Goal: Information Seeking & Learning: Find specific fact

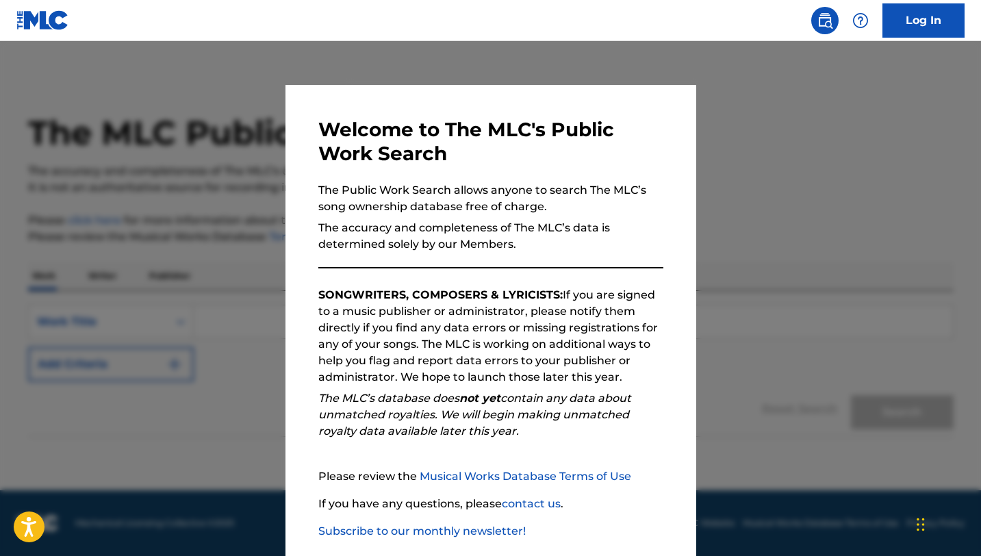
click at [242, 162] on div at bounding box center [490, 319] width 981 height 556
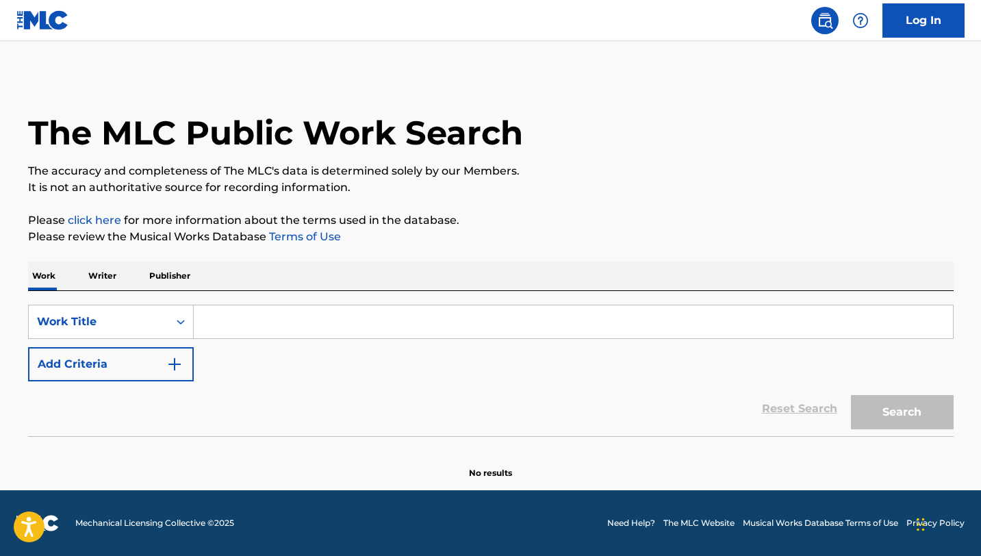
click at [246, 320] on input "Search Form" at bounding box center [573, 321] width 759 height 33
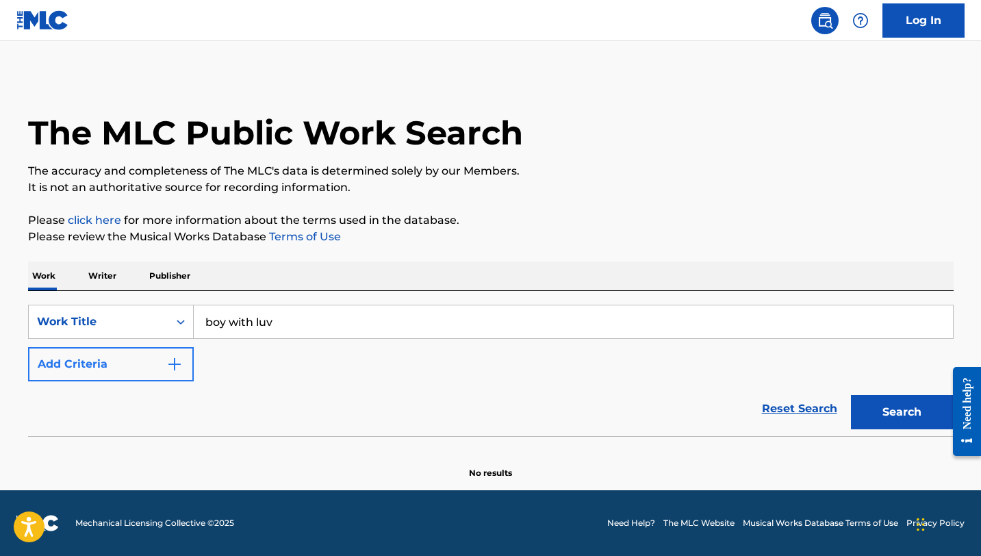
type input "boy with luv"
click at [178, 369] on img "Search Form" at bounding box center [174, 364] width 16 height 16
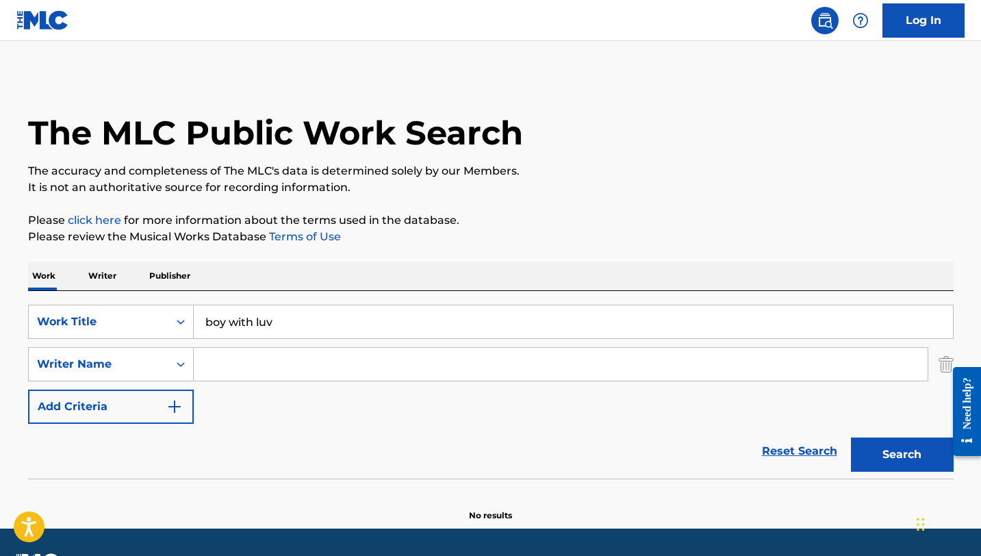
click at [240, 366] on input "Search Form" at bounding box center [561, 364] width 734 height 33
type input "fontana"
click at [851, 437] on button "Search" at bounding box center [902, 454] width 103 height 34
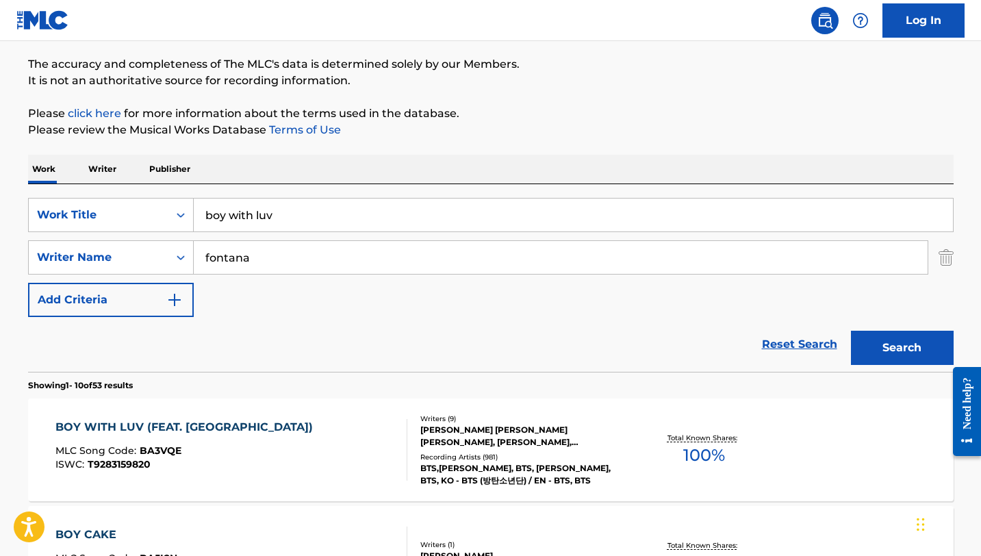
scroll to position [131, 0]
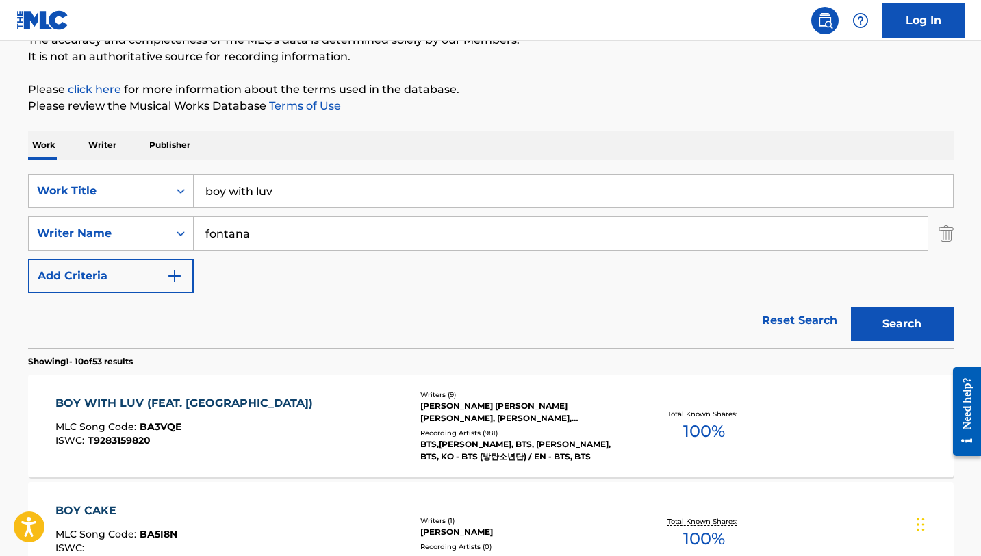
click at [191, 405] on div "BOY WITH LUV (FEAT. [GEOGRAPHIC_DATA])" at bounding box center [187, 403] width 264 height 16
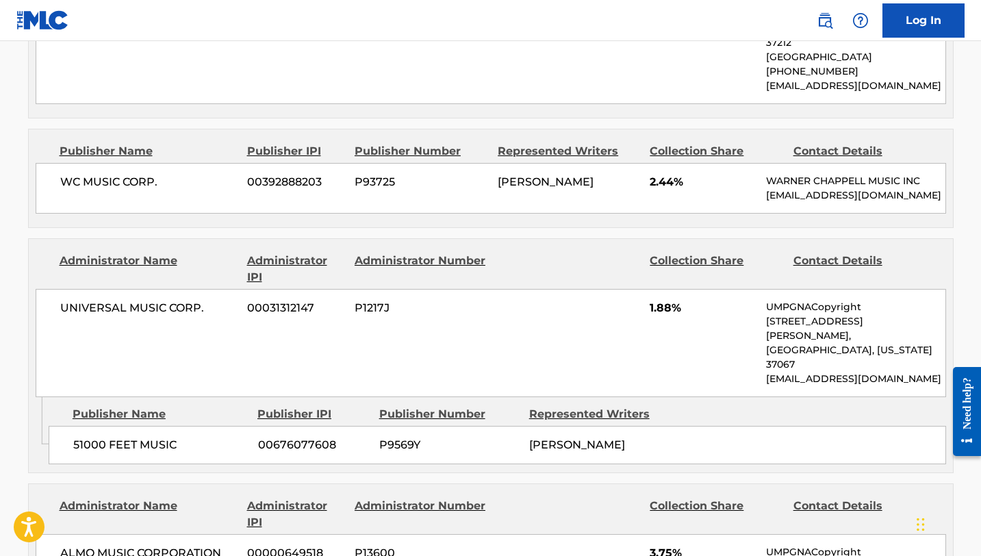
scroll to position [1396, 0]
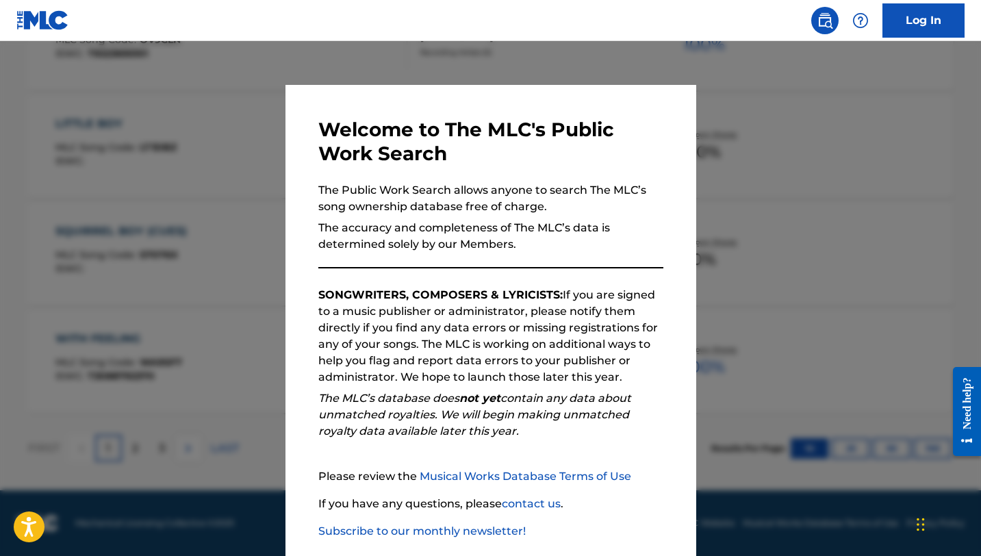
scroll to position [131, 0]
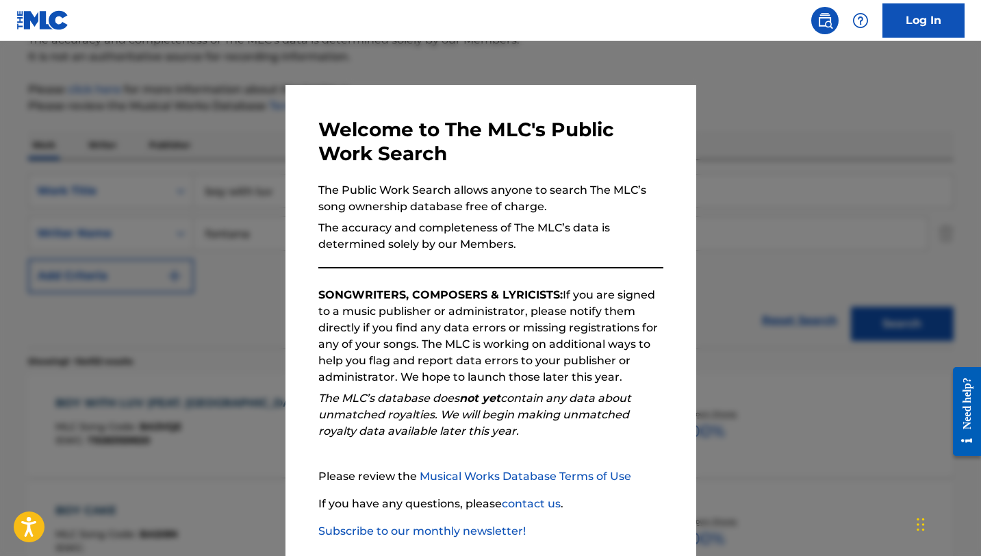
click at [752, 99] on div at bounding box center [490, 319] width 981 height 556
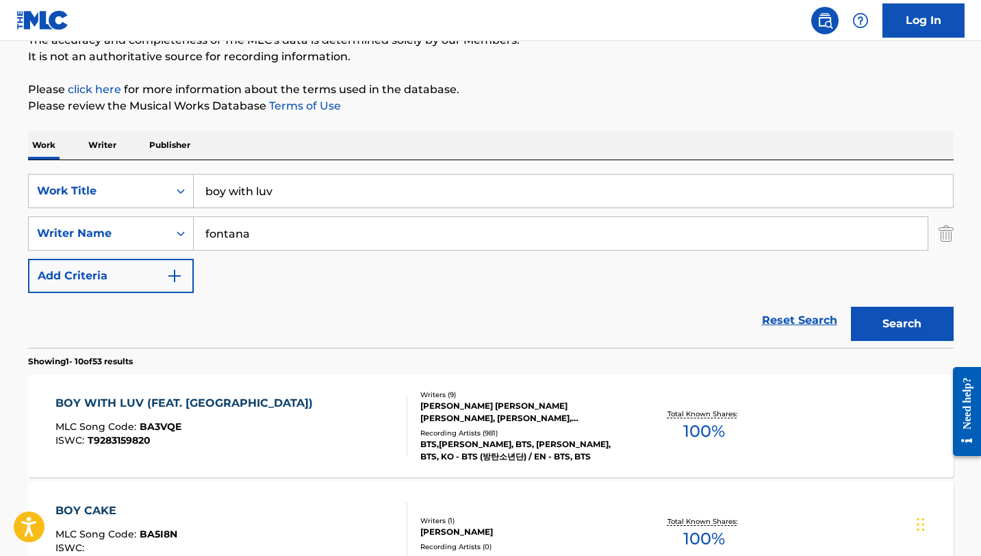
click at [329, 196] on input "boy with luv" at bounding box center [573, 191] width 759 height 33
type input "let it be"
click at [296, 235] on input "fontana" at bounding box center [561, 233] width 734 height 33
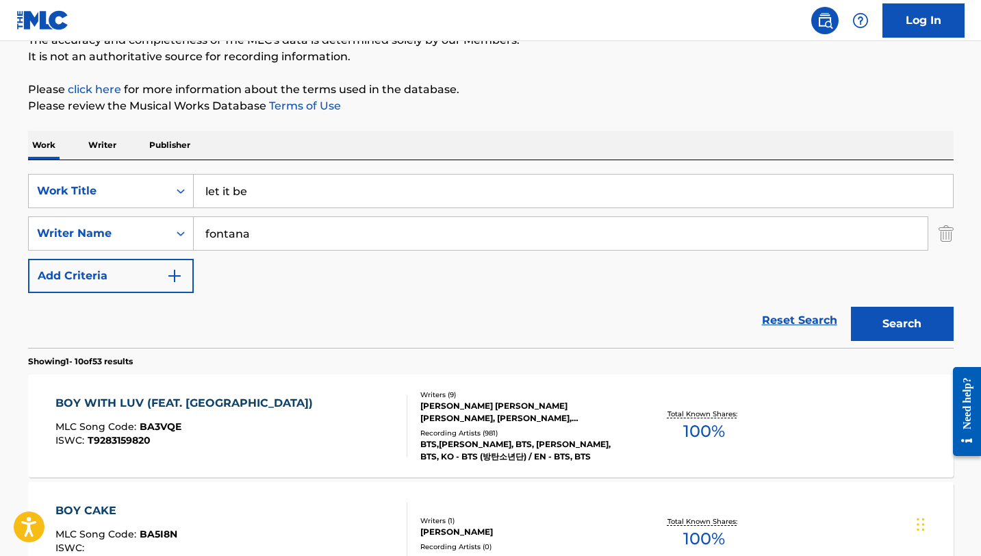
click at [296, 235] on input "fontana" at bounding box center [561, 233] width 734 height 33
click at [851, 307] on button "Search" at bounding box center [902, 324] width 103 height 34
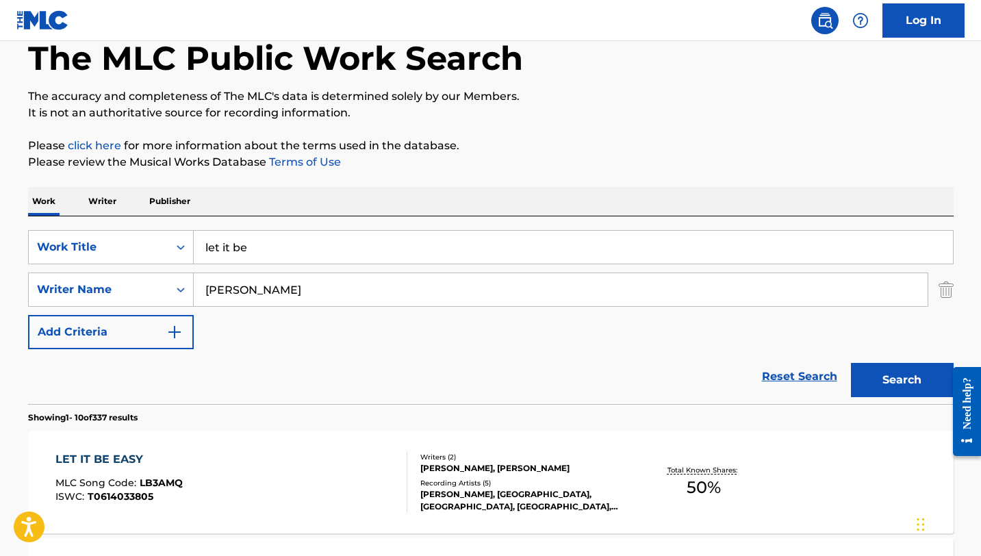
scroll to position [57, 0]
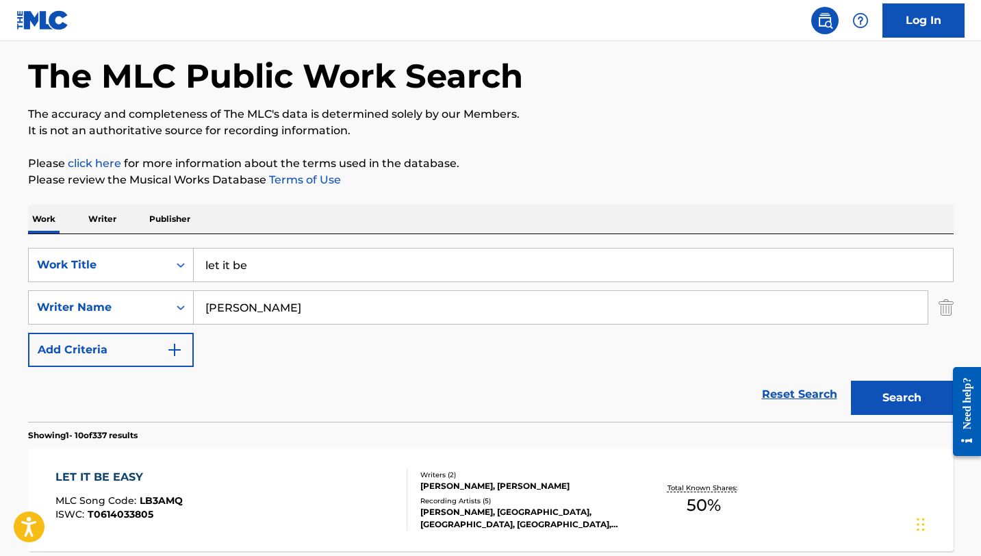
click at [247, 302] on input "[PERSON_NAME]" at bounding box center [561, 307] width 734 height 33
click at [851, 381] on button "Search" at bounding box center [902, 398] width 103 height 34
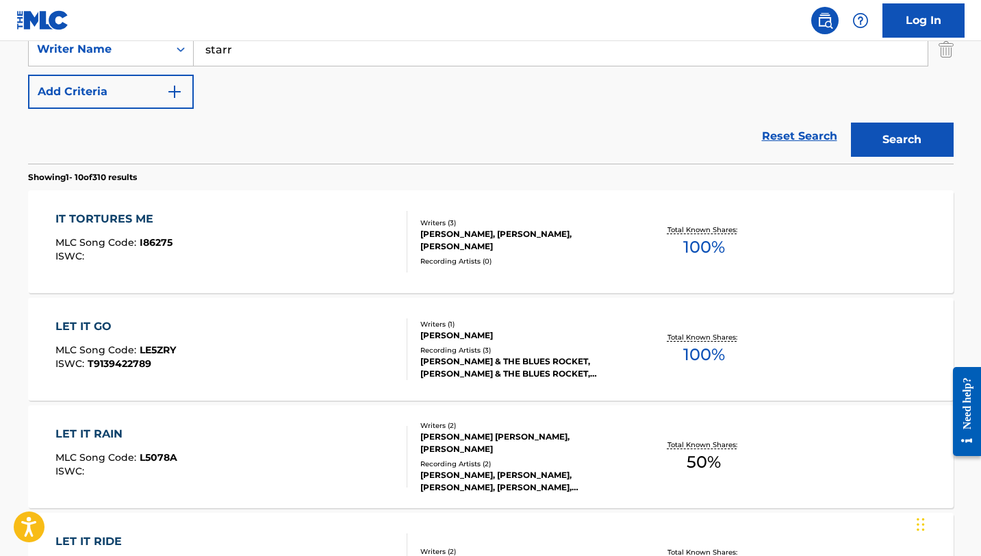
scroll to position [227, 0]
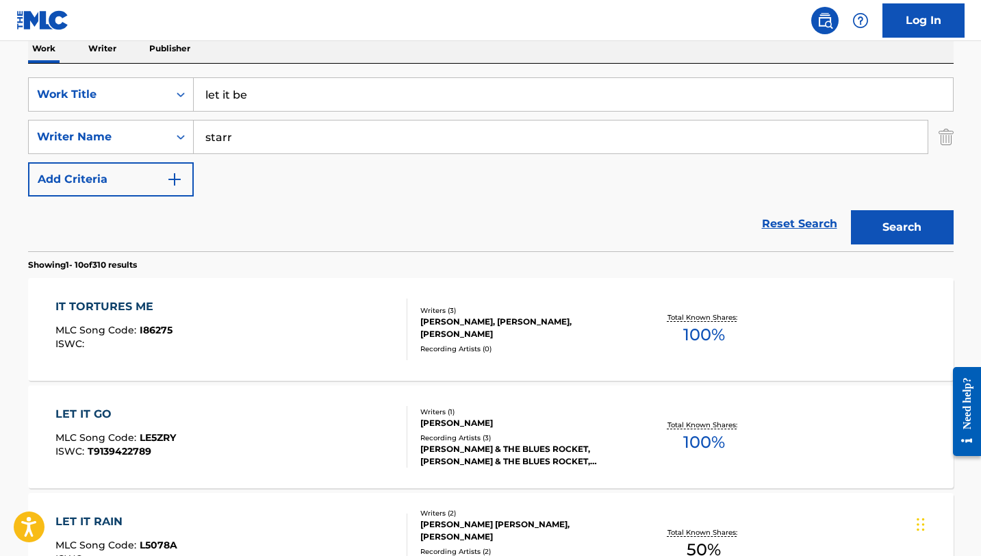
click at [237, 142] on input "starr" at bounding box center [561, 136] width 734 height 33
click at [851, 210] on button "Search" at bounding box center [902, 227] width 103 height 34
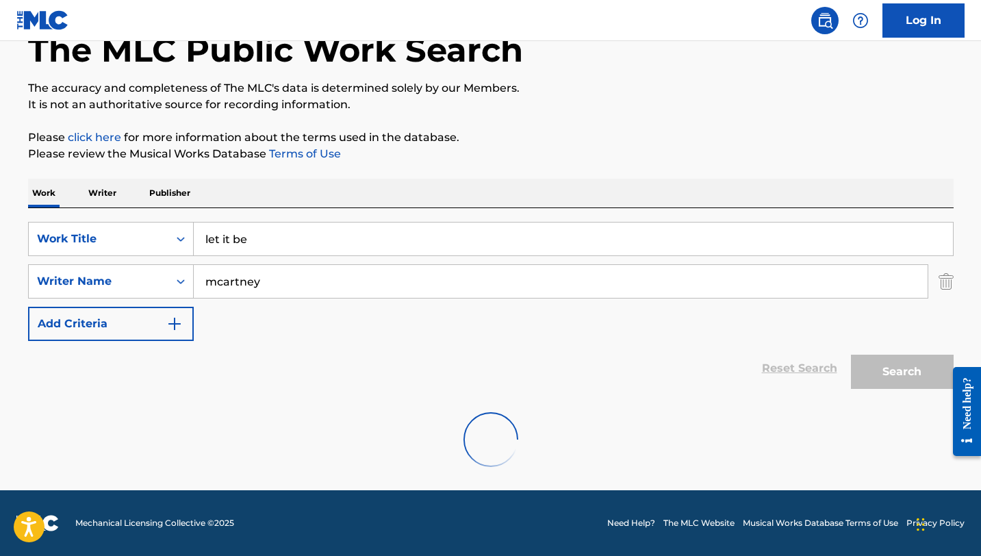
scroll to position [189, 0]
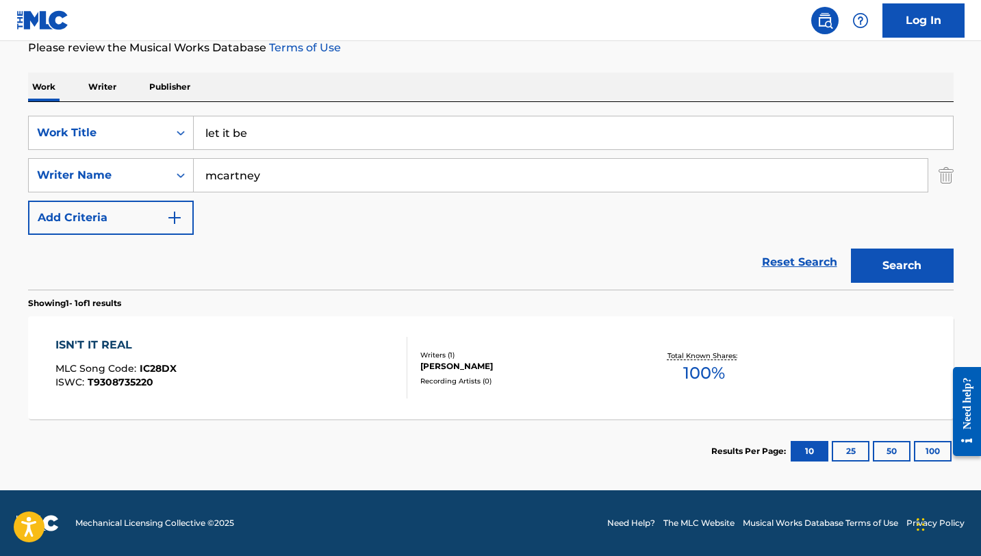
click at [220, 180] on input "mcartney" at bounding box center [561, 175] width 734 height 33
type input "[PERSON_NAME]"
click at [851, 248] on button "Search" at bounding box center [902, 265] width 103 height 34
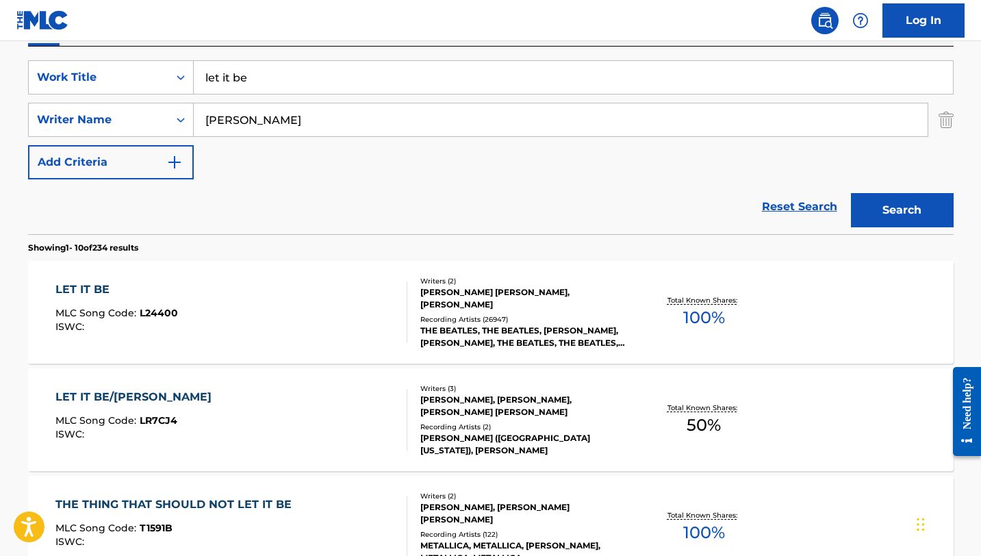
scroll to position [249, 0]
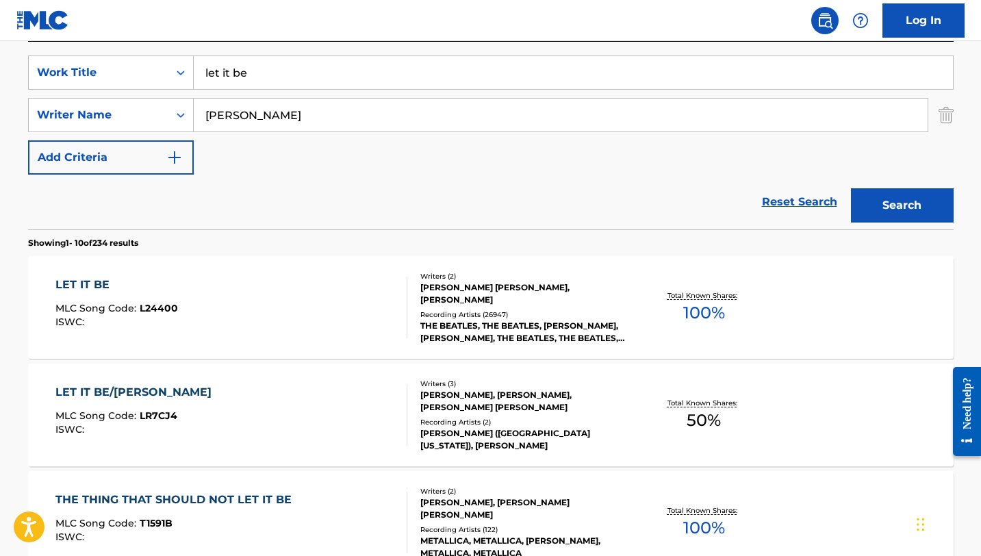
click at [118, 287] on div "LET IT BE" at bounding box center [116, 285] width 123 height 16
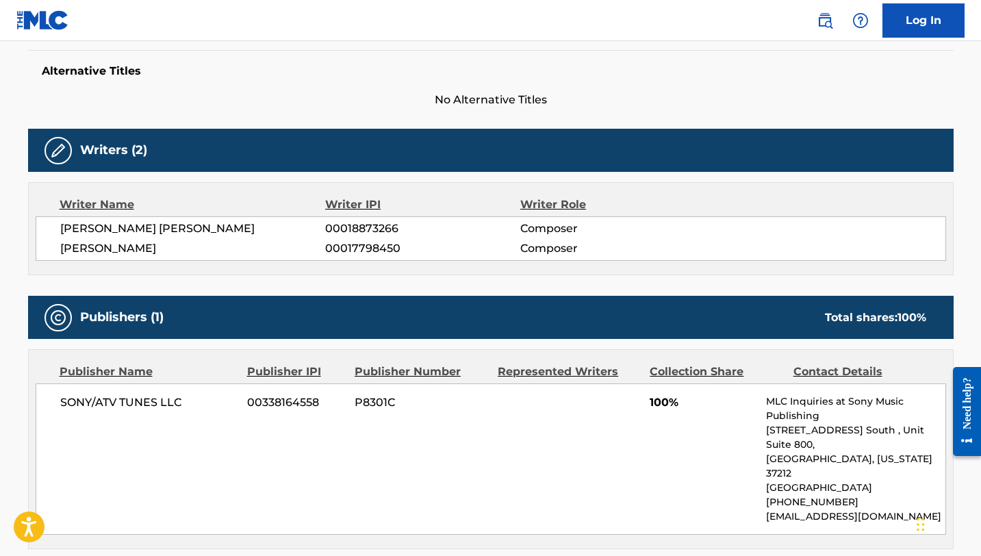
scroll to position [401, 0]
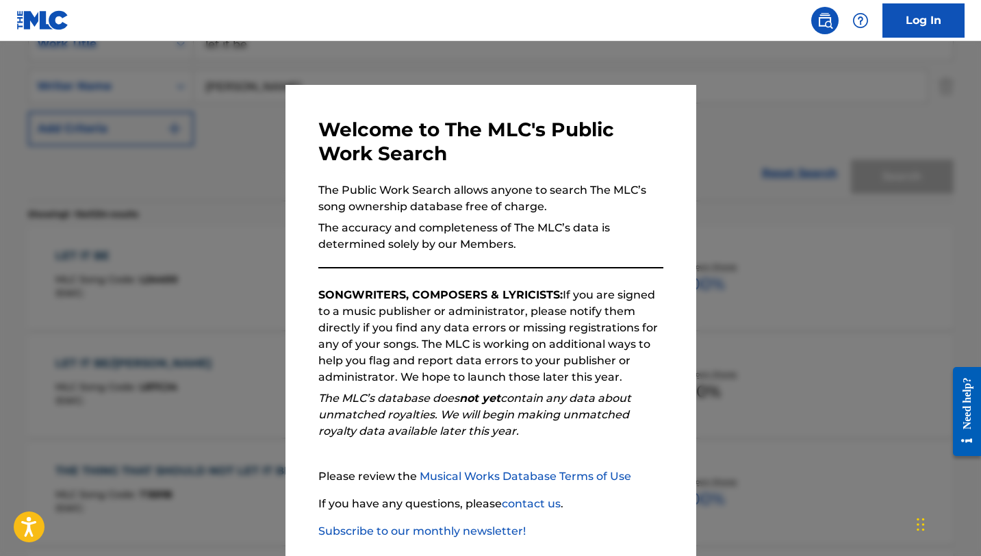
scroll to position [249, 0]
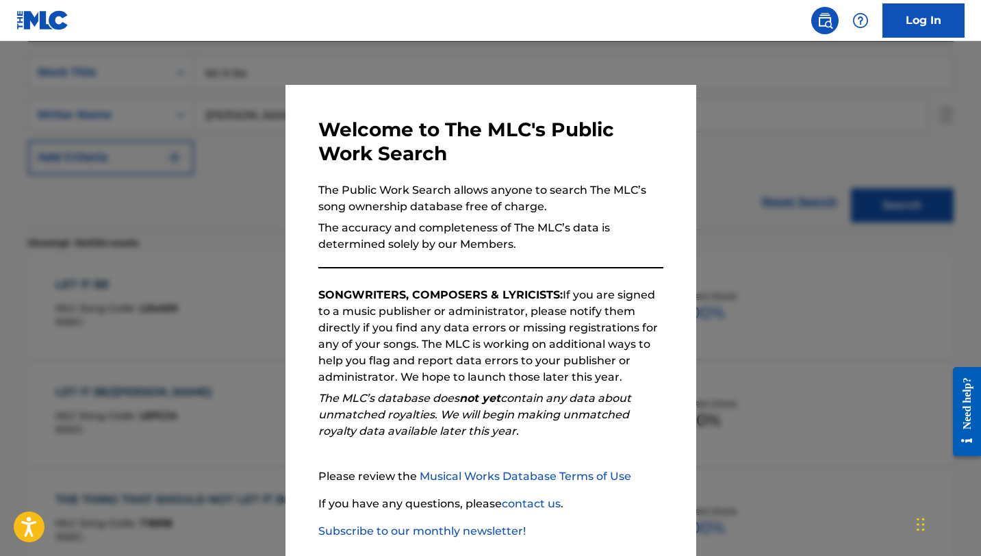
click at [255, 199] on div at bounding box center [490, 319] width 981 height 556
